Goal: Task Accomplishment & Management: Manage account settings

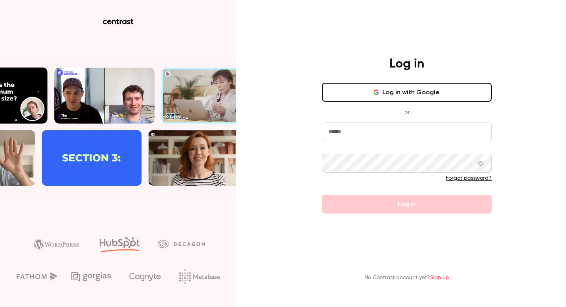
type input "**********"
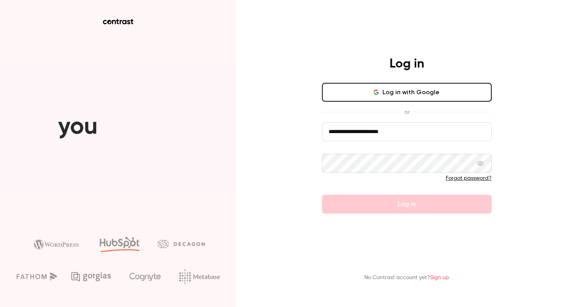
click at [396, 89] on button "Log in with Google" at bounding box center [407, 92] width 170 height 19
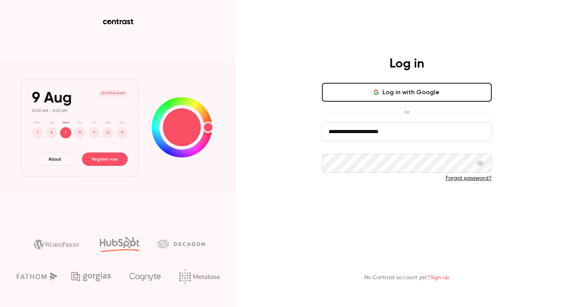
click at [390, 202] on button "Log in" at bounding box center [407, 204] width 170 height 19
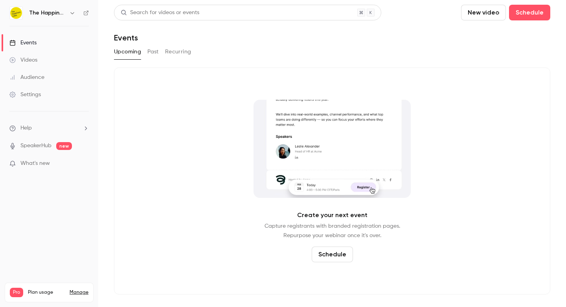
click at [73, 12] on icon "button" at bounding box center [72, 13] width 6 height 6
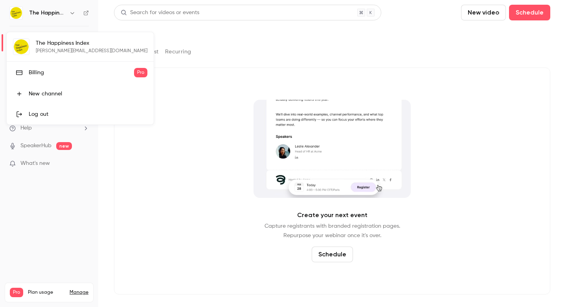
click at [422, 49] on div at bounding box center [283, 153] width 566 height 307
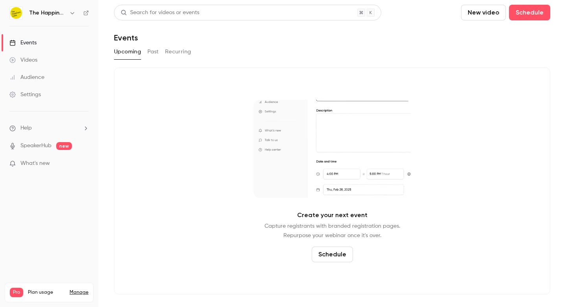
click at [35, 91] on div "Settings" at bounding box center [24, 95] width 31 height 8
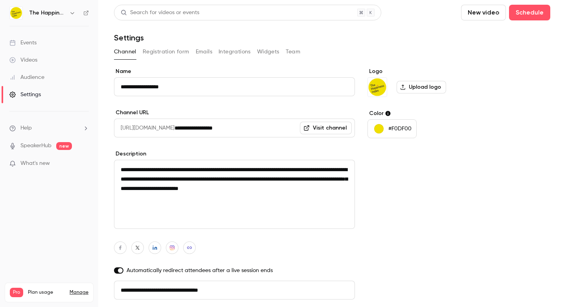
click at [295, 55] on button "Team" at bounding box center [293, 52] width 15 height 13
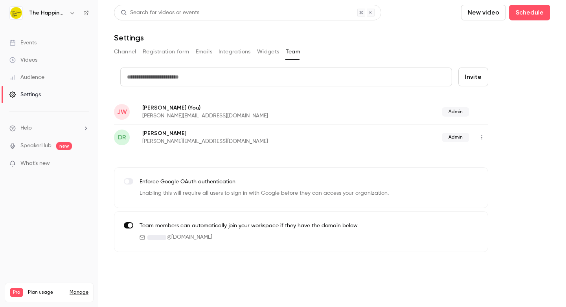
click at [393, 81] on input "text" at bounding box center [286, 77] width 332 height 19
type input "*"
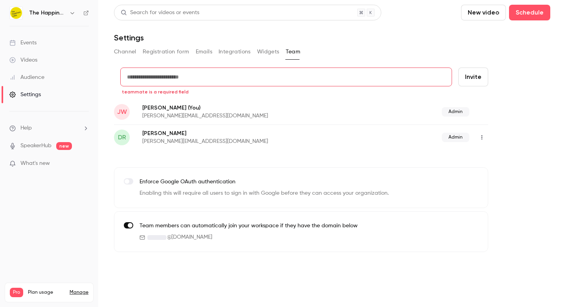
click at [483, 138] on icon "button" at bounding box center [482, 138] width 6 height 6
click at [516, 112] on div at bounding box center [283, 153] width 566 height 307
click at [136, 53] on button "Channel" at bounding box center [125, 52] width 22 height 13
